Goal: Task Accomplishment & Management: Use online tool/utility

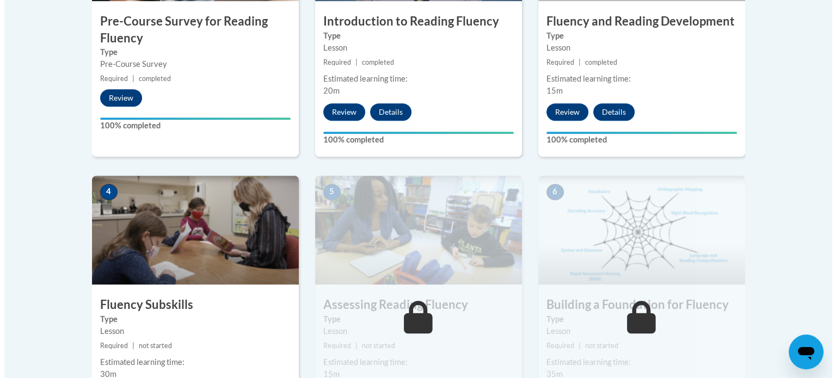
scroll to position [544, 0]
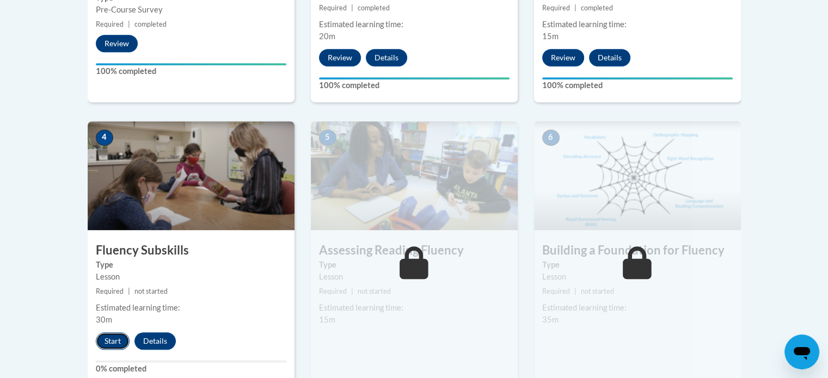
click at [105, 339] on button "Start" at bounding box center [113, 341] width 34 height 17
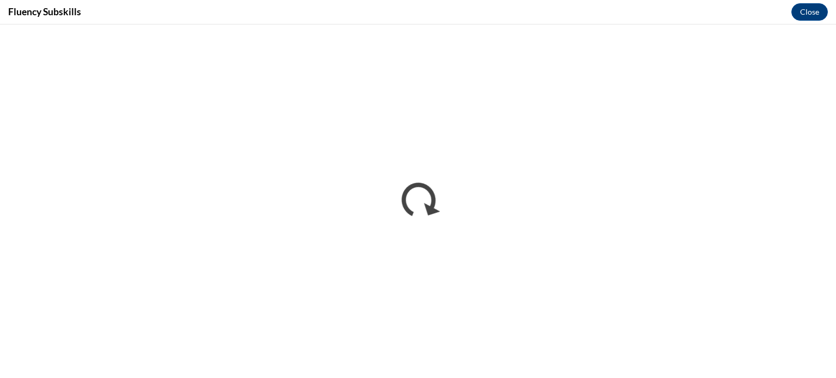
scroll to position [0, 0]
